Goal: Find specific page/section: Find specific page/section

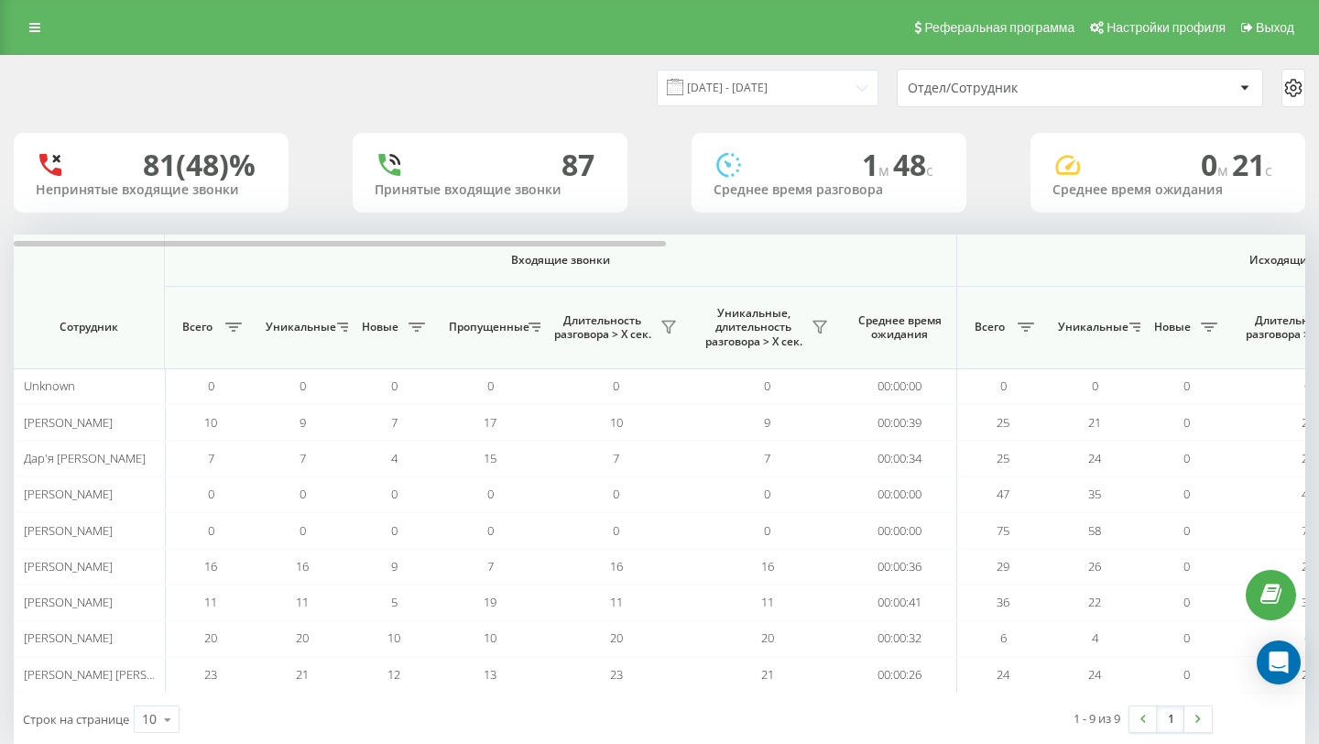
scroll to position [38, 0]
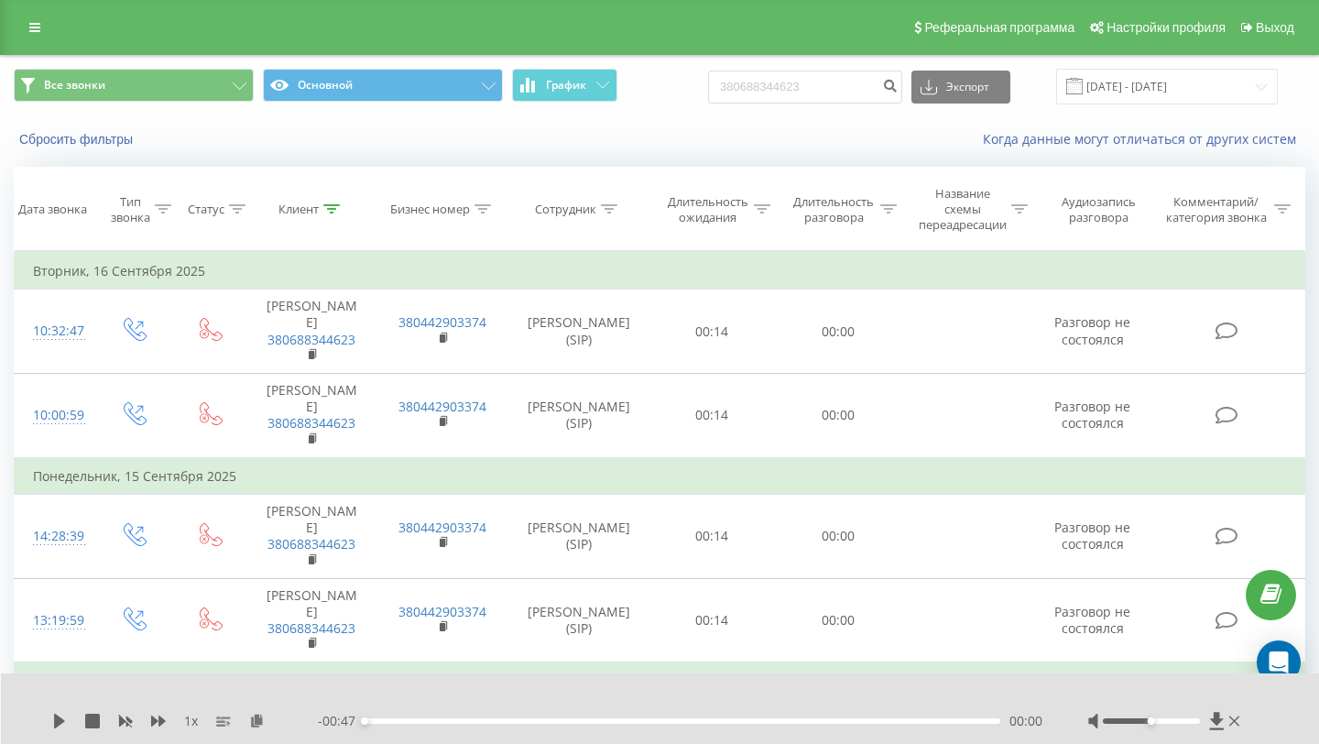
click at [25, 6] on div "Реферальная программа Настройки профиля Выход" at bounding box center [659, 27] width 1319 height 55
click at [27, 27] on link at bounding box center [34, 28] width 33 height 26
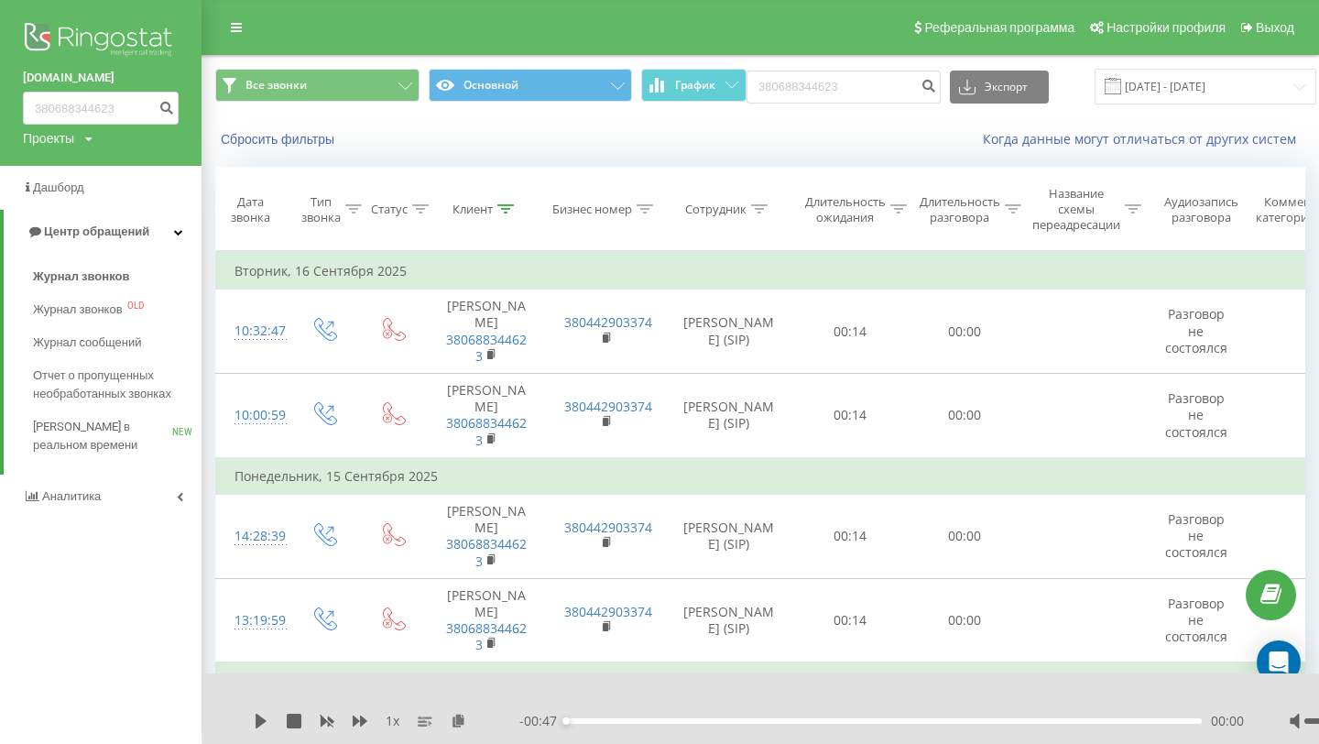
click at [52, 37] on img at bounding box center [101, 41] width 156 height 46
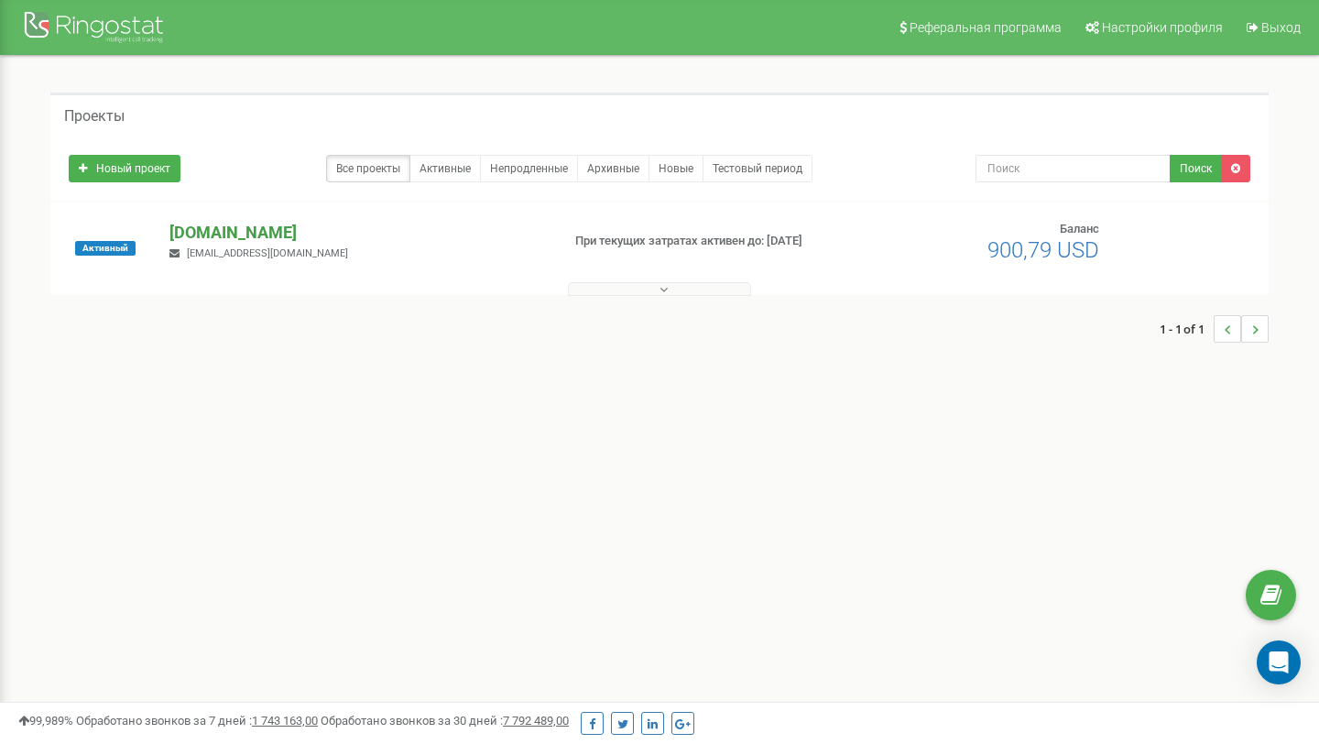
click at [222, 228] on p "[DOMAIN_NAME]" at bounding box center [358, 233] width 376 height 24
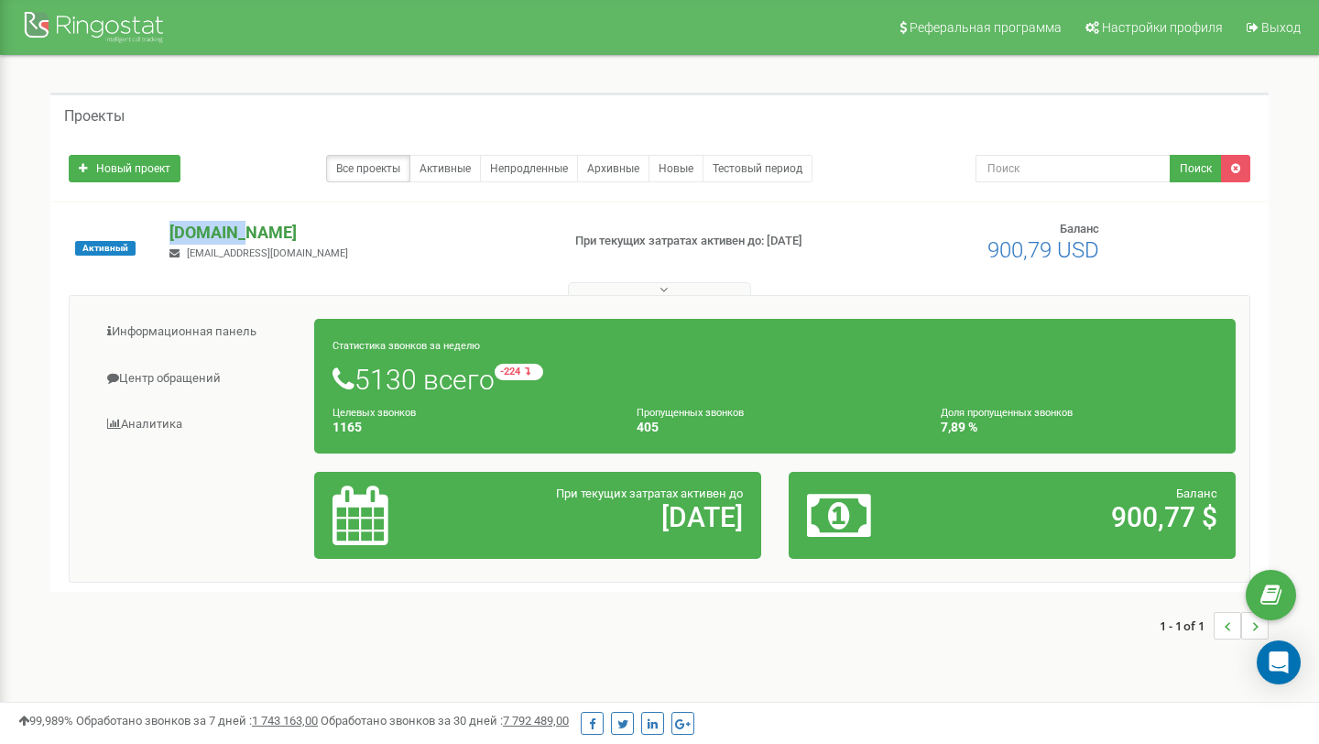
drag, startPoint x: 160, startPoint y: 228, endPoint x: 237, endPoint y: 235, distance: 77.3
click at [237, 235] on div "tehnoezh.ua a.kravtsov@tehnoezh.ua" at bounding box center [357, 241] width 403 height 40
copy p "tehnoezh"
